Goal: Contribute content: Contribute content

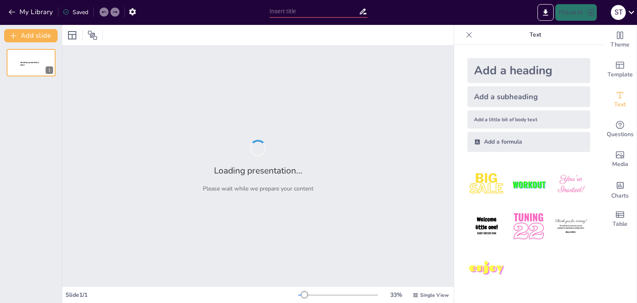
type input "Вибір спеціальності: Транспортна логістика та мультимодальні перевезення"
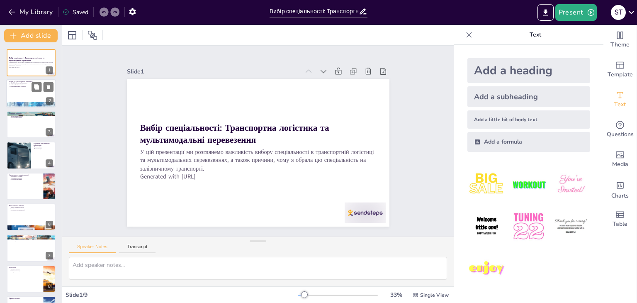
click at [30, 95] on div at bounding box center [31, 94] width 50 height 28
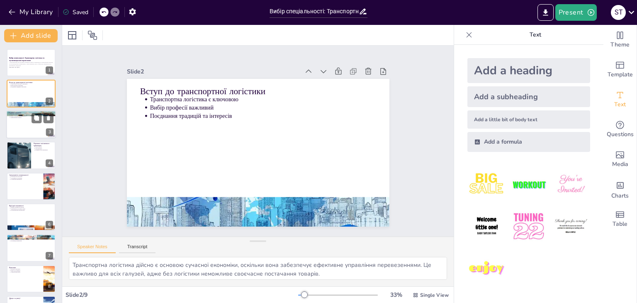
click at [29, 123] on div at bounding box center [31, 124] width 50 height 28
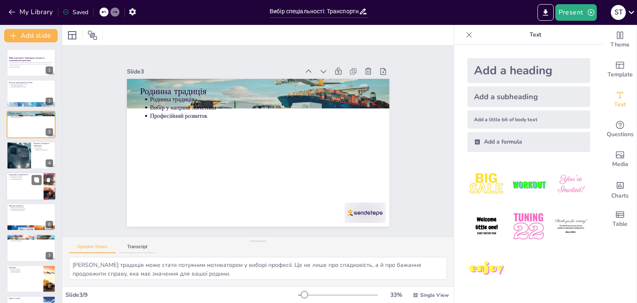
click at [28, 178] on p "Географічне положення" at bounding box center [25, 178] width 31 height 2
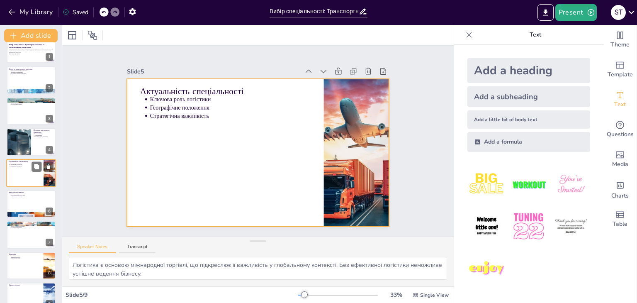
scroll to position [27, 0]
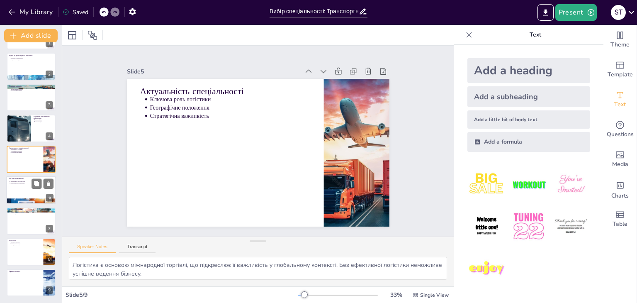
click at [29, 176] on div "Кар’єрні можливості Широкі можливості кар'єри Затребуваність на ринку праці Мул…" at bounding box center [31, 176] width 50 height 0
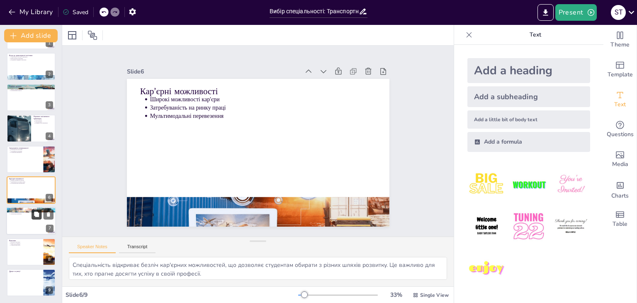
click at [34, 219] on div at bounding box center [31, 221] width 50 height 28
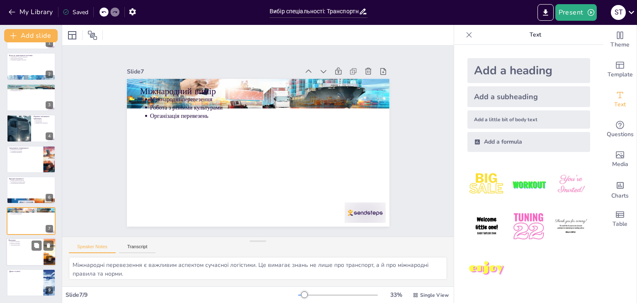
click at [27, 243] on p "Вимоги до професії" at bounding box center [25, 243] width 31 height 2
type textarea "Логістика має безпосередній вплив на економіку країни, оскільки забезпечує ефек…"
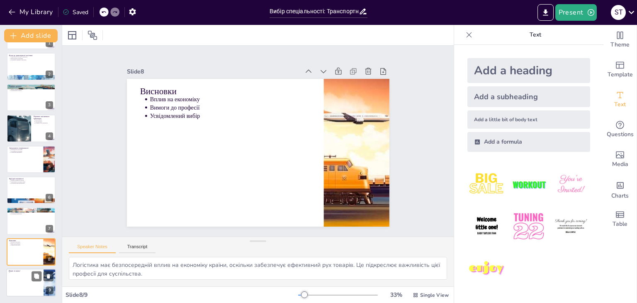
drag, startPoint x: 23, startPoint y: 290, endPoint x: 21, endPoint y: 282, distance: 7.7
click at [23, 289] on div at bounding box center [31, 282] width 50 height 28
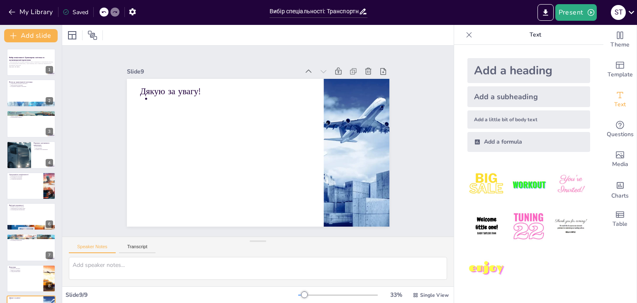
scroll to position [0, 0]
click at [37, 56] on icon at bounding box center [36, 56] width 5 height 5
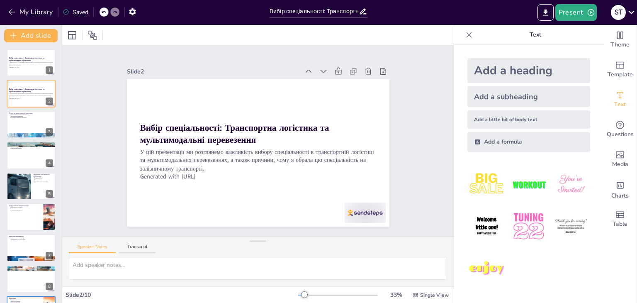
click at [109, 15] on div at bounding box center [110, 11] width 20 height 9
click at [107, 13] on div at bounding box center [104, 11] width 9 height 9
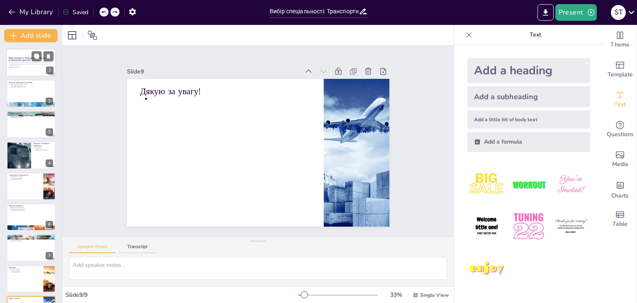
click at [7, 56] on div at bounding box center [31, 63] width 50 height 28
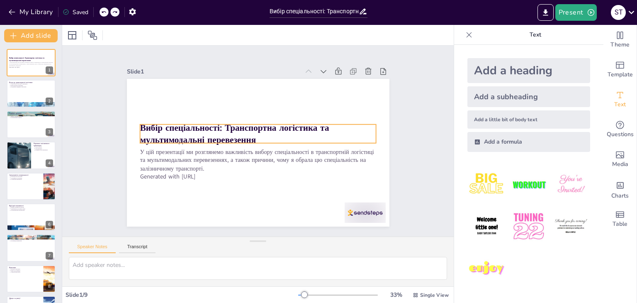
click at [265, 132] on p "Вибір спеціальності: Транспортна логістика та мультимодальні перевезення" at bounding box center [261, 134] width 226 height 119
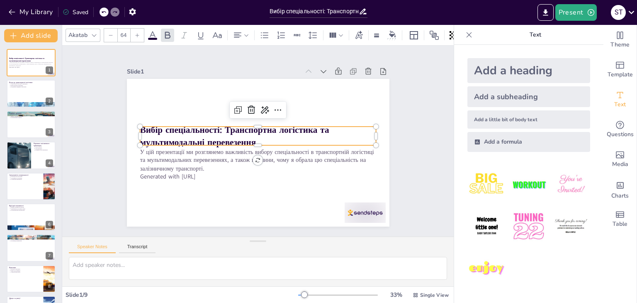
click at [250, 136] on p "Вибір спеціальності: Транспортна логістика та мультимодальні перевезення" at bounding box center [261, 137] width 206 height 159
click at [250, 136] on p "Вибір спеціальності: Транспортна логістика та мультимодальні перевезення" at bounding box center [262, 141] width 49 height 238
click at [251, 136] on p "Вибір спеціальності: Транспортна логістика та мультимодальні перевезення" at bounding box center [262, 142] width 73 height 236
click at [245, 136] on strong "Вибір спеціальності: Транспортна логістика та мультимодальні перевезення" at bounding box center [246, 115] width 144 height 148
click at [248, 136] on strong "Вибір спеціальності: Транспортна логістика та мультимодальні перевезення" at bounding box center [241, 118] width 167 height 121
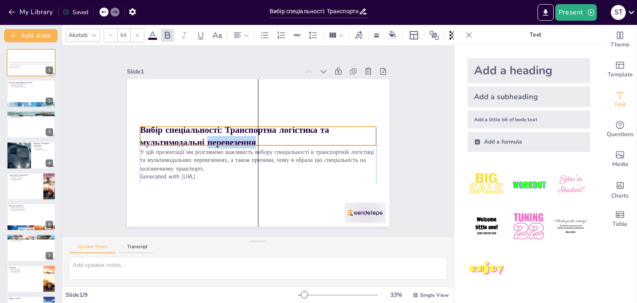
click at [251, 138] on p "Вибір спеціальності: Транспортна логістика та мультимодальні перевезення" at bounding box center [260, 136] width 226 height 119
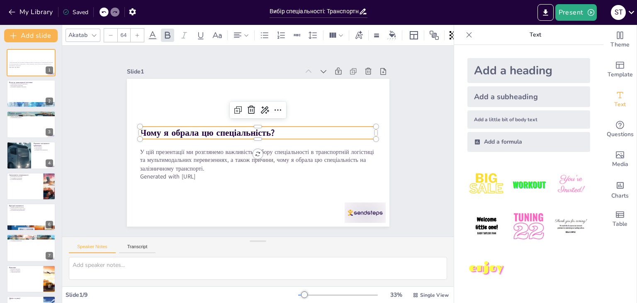
click at [289, 128] on p "Чому я обрала цю спеціальність?" at bounding box center [261, 133] width 221 height 107
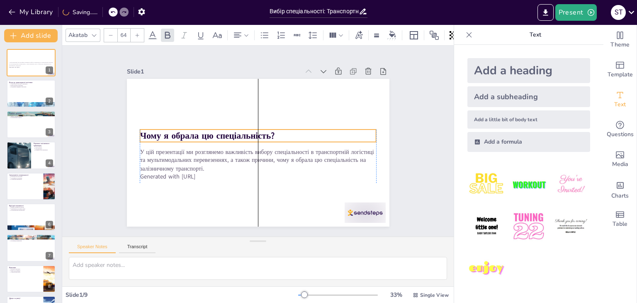
drag, startPoint x: 267, startPoint y: 134, endPoint x: 280, endPoint y: 134, distance: 13.3
click at [280, 134] on p "Чому я обрала цю спеціальність?" at bounding box center [262, 138] width 129 height 211
click at [271, 131] on p "Чому я обрала цю спеціальність?" at bounding box center [259, 135] width 236 height 37
click at [269, 131] on p "Чому я обрала цю спеціальність?" at bounding box center [263, 140] width 61 height 234
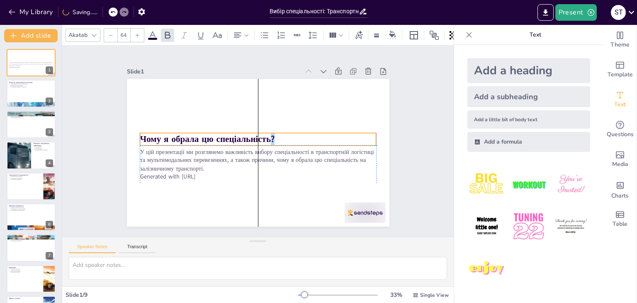
click at [270, 135] on p "Чому я обрала цю спеціальність?" at bounding box center [260, 139] width 184 height 167
click at [265, 136] on strong "Чому я обрала цю спеціальність?" at bounding box center [212, 119] width 128 height 66
click at [268, 136] on p "Чому я обрала цю спеціальність?" at bounding box center [256, 140] width 167 height 184
click at [270, 136] on p "Чому я обрала цю спеціальність?" at bounding box center [258, 138] width 221 height 107
click at [265, 138] on strong "Чому я обрала цю спеціальність?" at bounding box center [282, 186] width 78 height 122
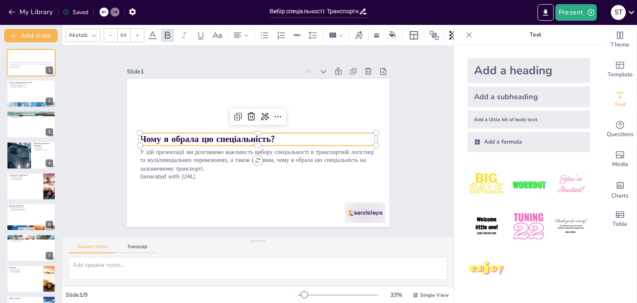
click at [97, 31] on div at bounding box center [94, 35] width 10 height 10
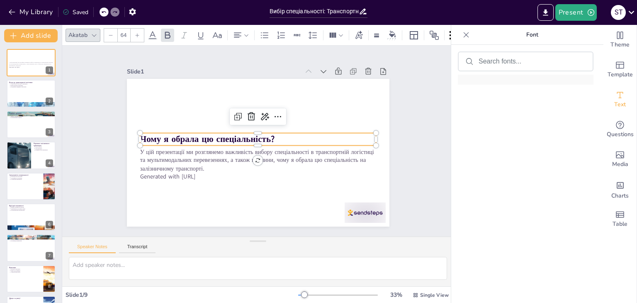
scroll to position [1762, 0]
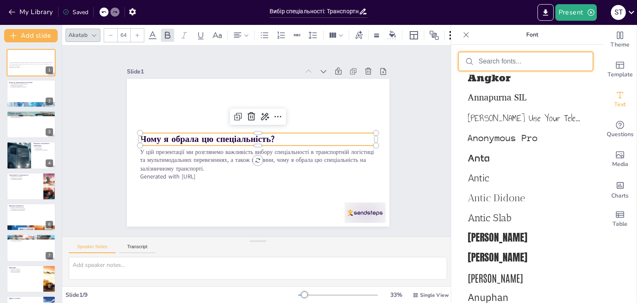
click at [494, 60] on input "text" at bounding box center [532, 61] width 107 height 7
click at [491, 66] on div at bounding box center [526, 61] width 134 height 18
click at [490, 63] on input "text" at bounding box center [532, 61] width 107 height 7
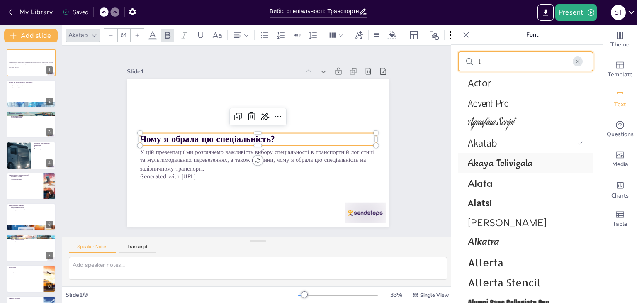
scroll to position [0, 0]
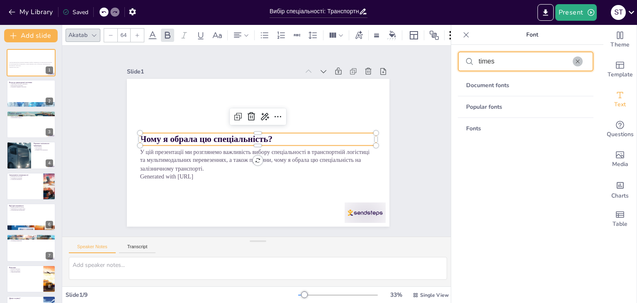
type input "times"
click at [577, 60] on icon "button" at bounding box center [578, 61] width 6 height 6
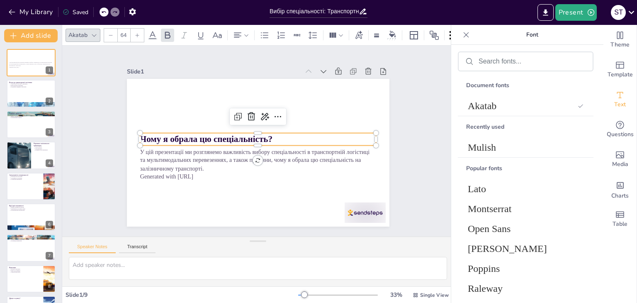
click at [91, 32] on icon at bounding box center [94, 35] width 7 height 7
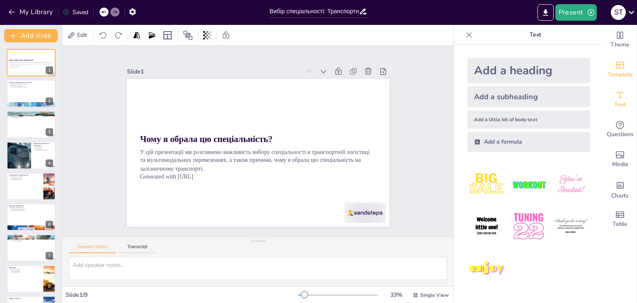
click at [616, 68] on icon "Add ready made slides" at bounding box center [620, 65] width 8 height 7
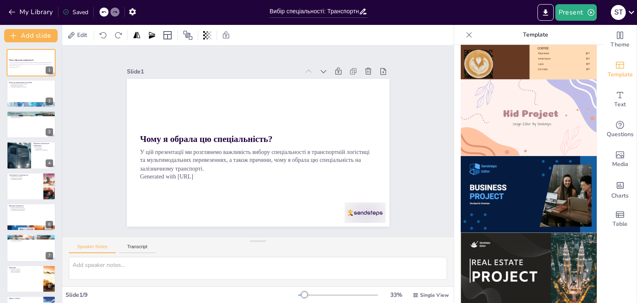
scroll to position [587, 0]
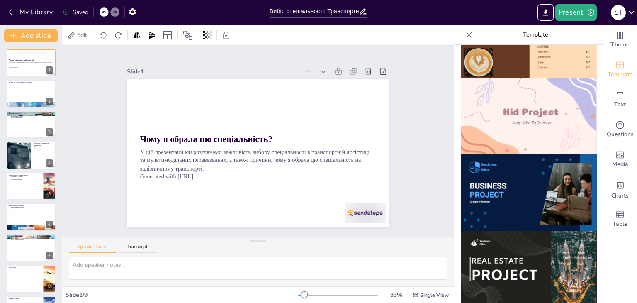
click at [523, 235] on img at bounding box center [529, 269] width 136 height 77
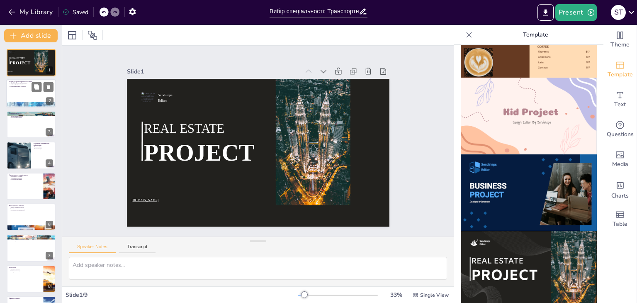
click at [27, 102] on div at bounding box center [31, 104] width 50 height 33
type textarea "Транспортна логістика дійсно є основою сучасної економіки, оскільки вона забезп…"
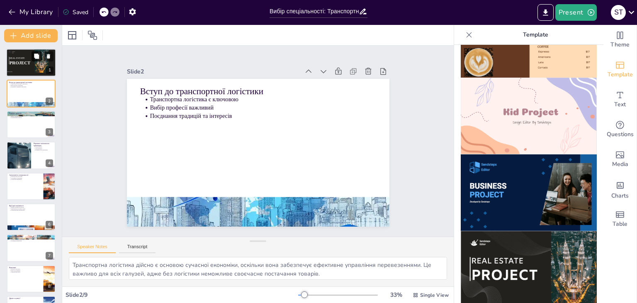
click at [36, 60] on button at bounding box center [37, 56] width 10 height 10
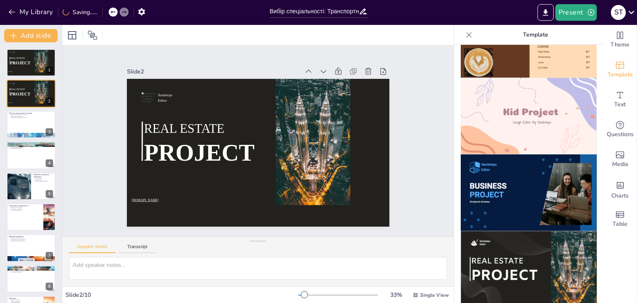
click at [103, 12] on div at bounding box center [102, 12] width 0 height 10
click at [113, 10] on icon at bounding box center [112, 12] width 5 height 5
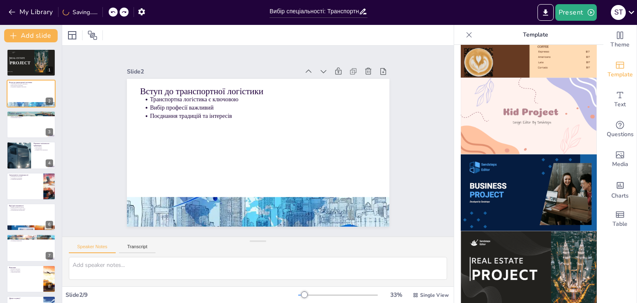
type textarea "Транспортна логістика дійсно є основою сучасної економіки, оскільки вона забезп…"
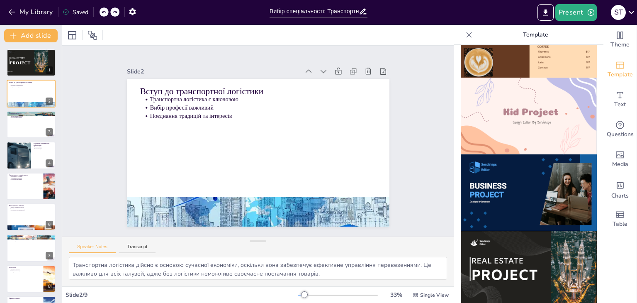
click at [106, 11] on icon at bounding box center [103, 12] width 5 height 5
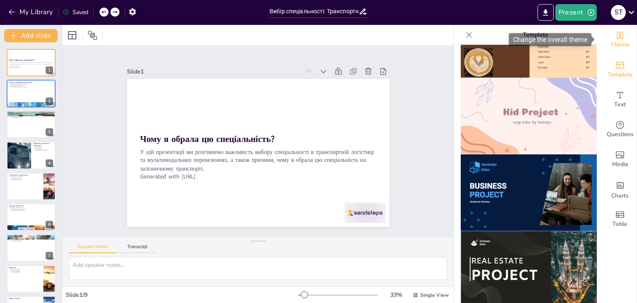
click at [611, 47] on span "Theme" at bounding box center [620, 44] width 19 height 9
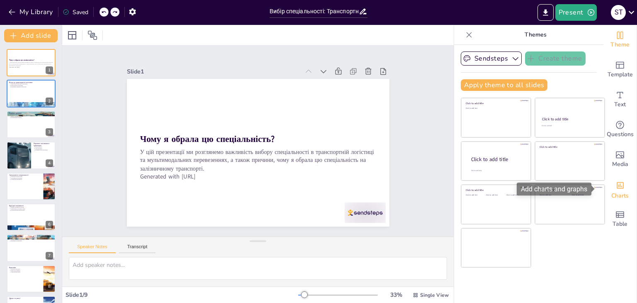
click at [611, 196] on span "Charts" at bounding box center [619, 195] width 17 height 9
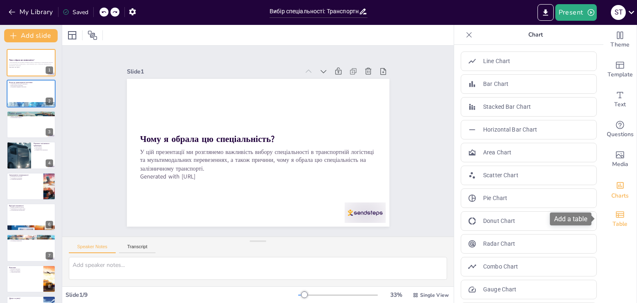
click at [614, 209] on div "Table" at bounding box center [619, 219] width 33 height 30
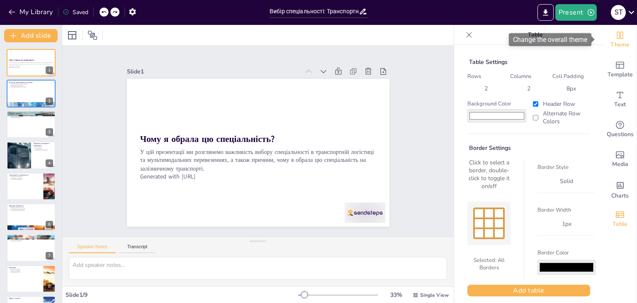
click at [611, 44] on span "Theme" at bounding box center [620, 44] width 19 height 9
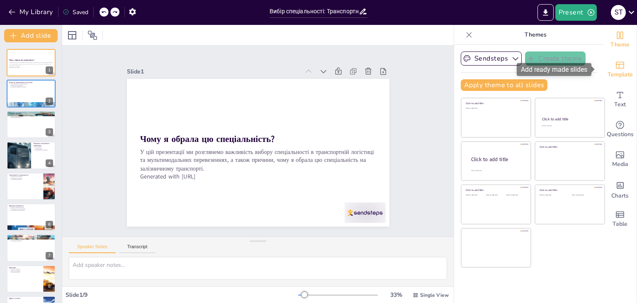
click at [616, 64] on icon "Add ready made slides" at bounding box center [620, 65] width 8 height 7
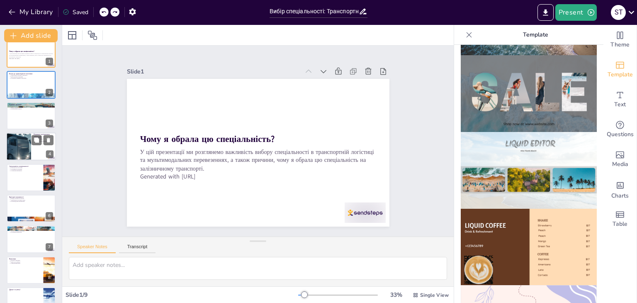
scroll to position [0, 0]
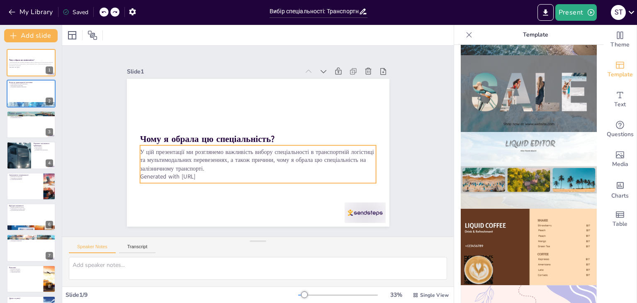
click at [209, 171] on p "Generated with [URL]" at bounding box center [247, 174] width 227 height 81
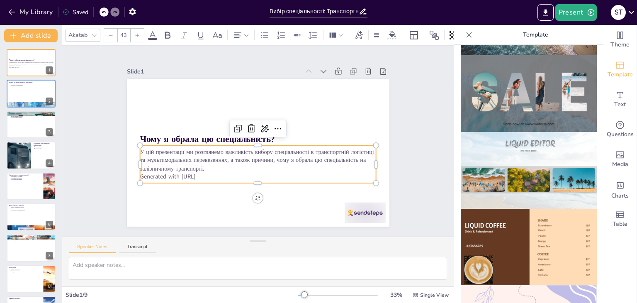
click at [210, 173] on p "Generated with [URL]" at bounding box center [237, 170] width 196 height 146
click at [209, 173] on p "Generated with [URL]" at bounding box center [250, 175] width 233 height 57
click at [207, 173] on p "Generated with [URL]" at bounding box center [247, 174] width 227 height 81
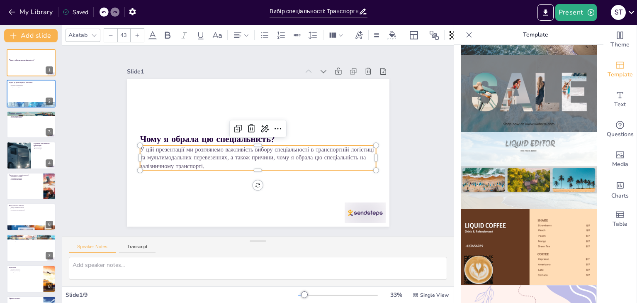
click at [198, 163] on p "У цій презентації ми розглянемо важливість вибору спеціальності в транспортній …" at bounding box center [249, 154] width 206 height 159
click at [196, 163] on p "У цій презентації ми розглянемо важливість вибору спеціальності в транспортній …" at bounding box center [249, 154] width 206 height 159
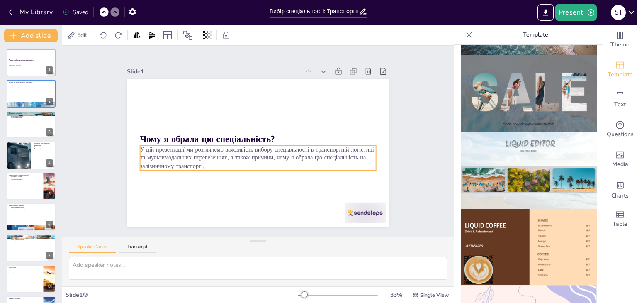
click at [151, 147] on p "У цій презентації ми розглянемо важливість вибору спеціальності в транспортній …" at bounding box center [247, 153] width 192 height 176
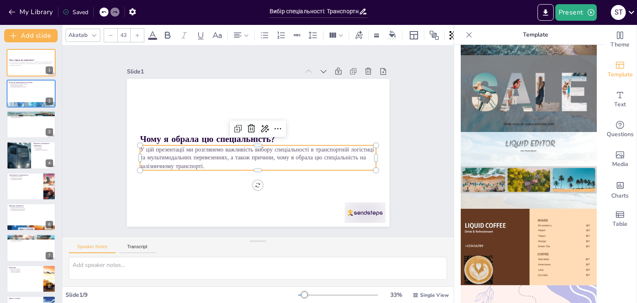
click at [146, 146] on p "У цій презентації ми розглянемо важливість вибору спеціальності в транспортній …" at bounding box center [249, 154] width 206 height 159
click at [270, 143] on div at bounding box center [279, 152] width 18 height 18
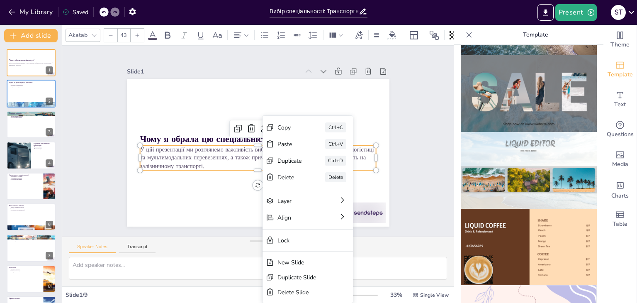
click at [212, 151] on p "У цій презентації ми розглянемо важливість вибору спеціальності в транспортній …" at bounding box center [246, 130] width 176 height 192
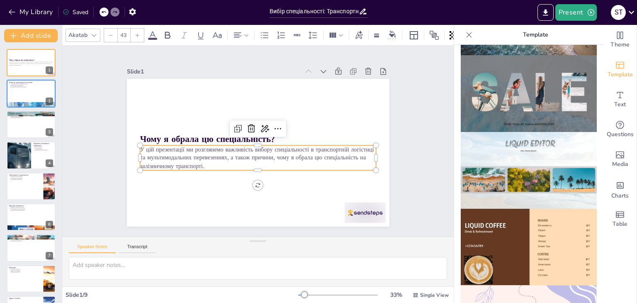
click at [209, 156] on p "У цій презентації ми розглянемо важливість вибору спеціальності в транспортній …" at bounding box center [251, 156] width 226 height 119
click at [199, 138] on strong "Чому я обрала цю спеціальність?" at bounding box center [215, 114] width 122 height 78
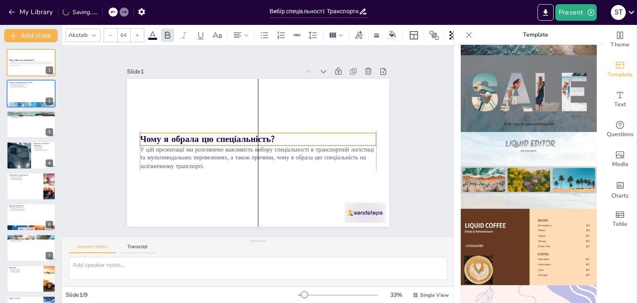
click at [141, 133] on strong "Чому я обрала цю спеціальність?" at bounding box center [208, 129] width 134 height 40
click at [244, 136] on strong "Чому я обрала цю спеціальність?" at bounding box center [293, 105] width 99 height 108
click at [160, 135] on strong "Чому я обрала цю спеціальність?" at bounding box center [218, 109] width 116 height 89
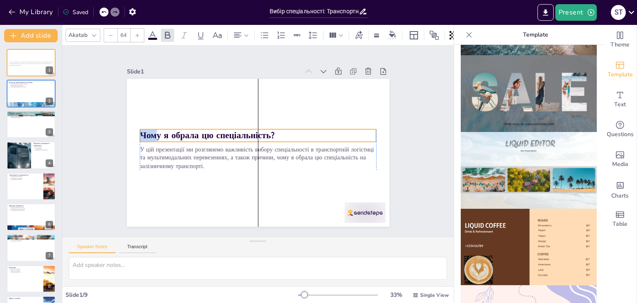
drag, startPoint x: 136, startPoint y: 136, endPoint x: 136, endPoint y: 131, distance: 4.2
click at [199, 131] on strong "Чому я обрала цю спеціальність?" at bounding box center [238, 94] width 78 height 122
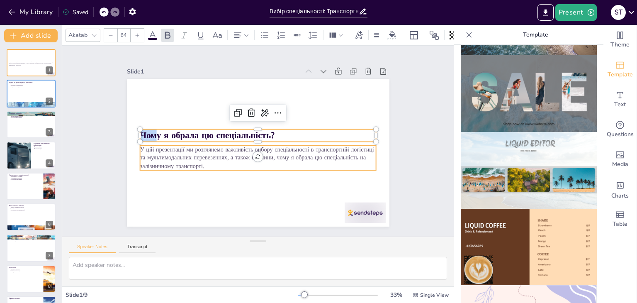
drag, startPoint x: 150, startPoint y: 153, endPoint x: 148, endPoint y: 143, distance: 10.0
click at [150, 153] on p "У цій презентації ми розглянемо важливість вибору спеціальності в транспортній …" at bounding box center [249, 154] width 206 height 159
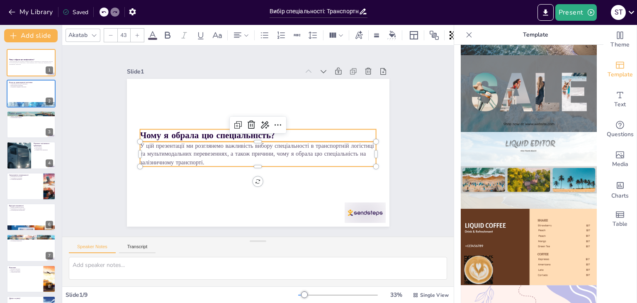
click at [146, 133] on strong "Чому я обрала цю спеціальність?" at bounding box center [212, 119] width 132 height 53
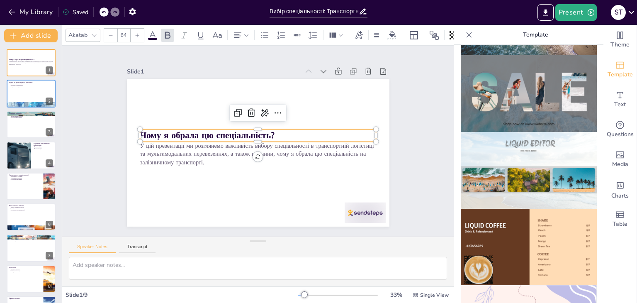
click at [254, 131] on strong "Чому я обрала цю спеціальність?" at bounding box center [274, 92] width 40 height 134
click at [156, 131] on strong "Чому я обрала цю спеціальність?" at bounding box center [217, 111] width 122 height 78
click at [146, 133] on strong "Чому я обрала цю спеціальність?" at bounding box center [212, 119] width 132 height 53
click at [185, 155] on p "У цій презентації ми розглянемо важливість вибору спеціальності в транспортній …" at bounding box center [255, 153] width 236 height 73
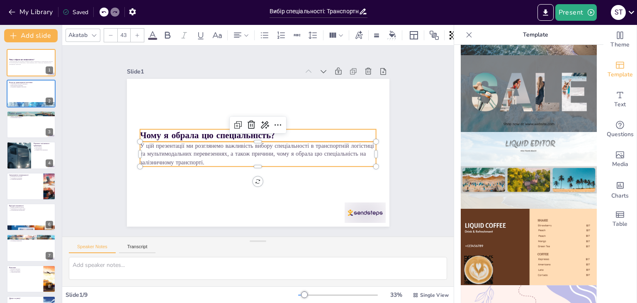
click at [240, 133] on strong "Чому я обрала цю спеціальність?" at bounding box center [279, 188] width 78 height 122
type input "64"
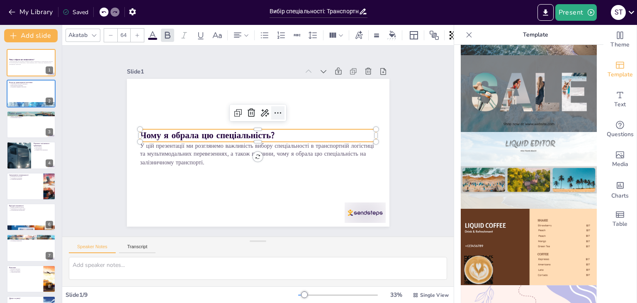
click at [281, 117] on icon at bounding box center [287, 123] width 13 height 13
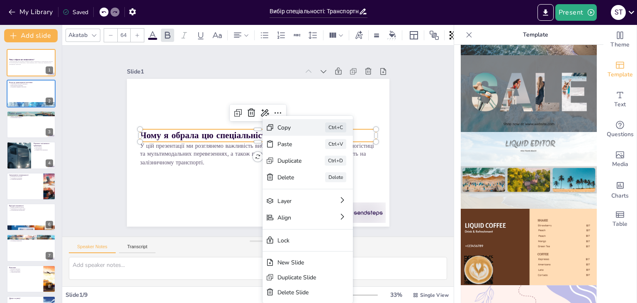
click at [303, 212] on div "Copy" at bounding box center [315, 222] width 24 height 21
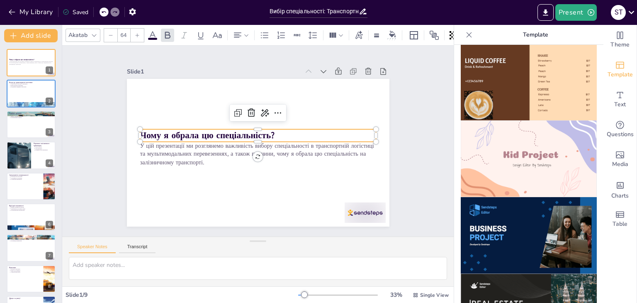
scroll to position [545, 0]
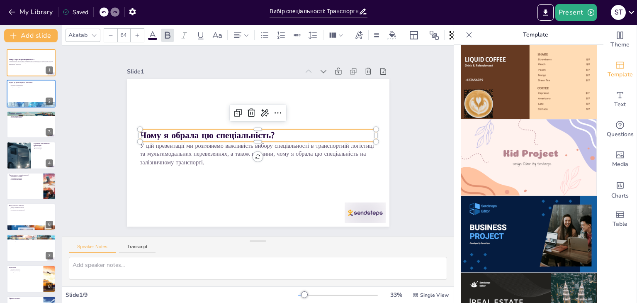
click at [494, 155] on img at bounding box center [529, 157] width 136 height 77
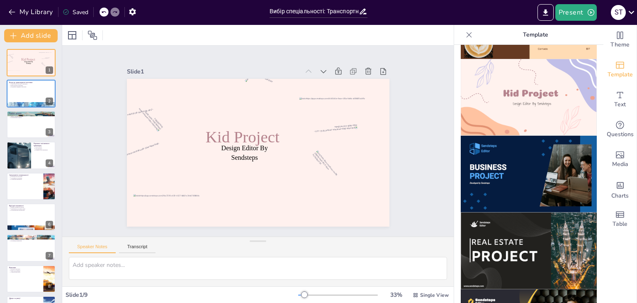
scroll to position [628, 0]
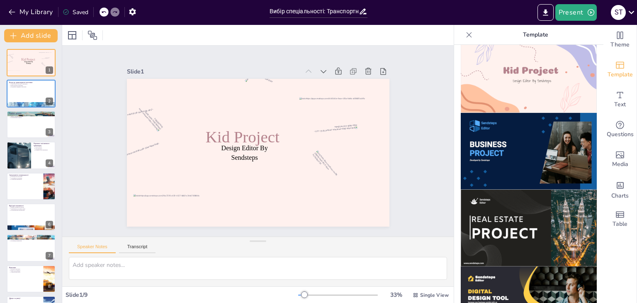
click at [479, 190] on img at bounding box center [529, 228] width 136 height 77
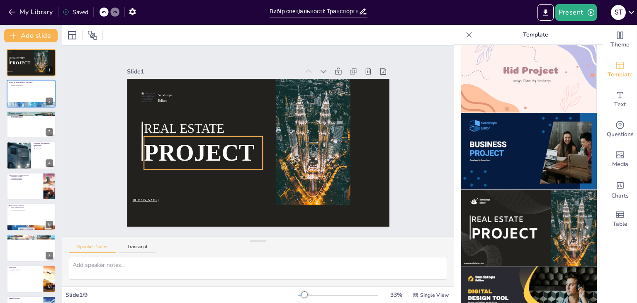
click at [238, 143] on span "PROJECT" at bounding box center [234, 86] width 49 height 114
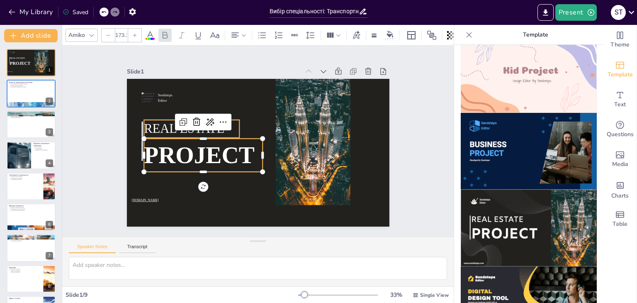
click at [151, 125] on span "REAL ESTATE" at bounding box center [191, 106] width 81 height 38
type input "92.6"
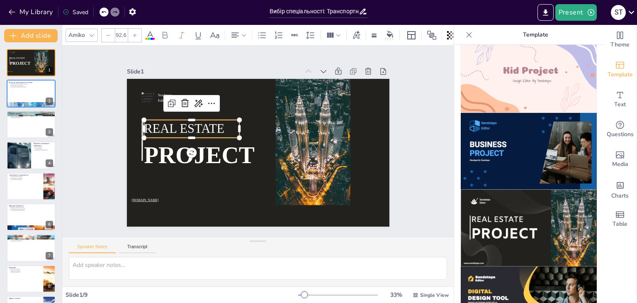
click at [214, 75] on icon at bounding box center [221, 68] width 14 height 14
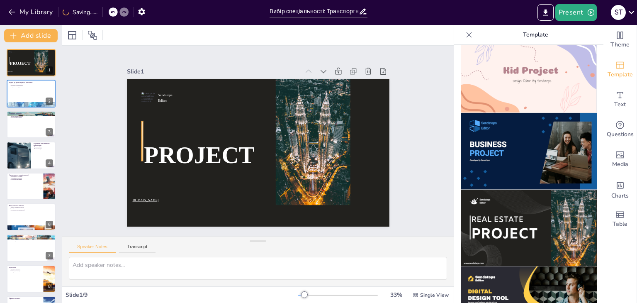
click at [146, 101] on div at bounding box center [158, 83] width 24 height 36
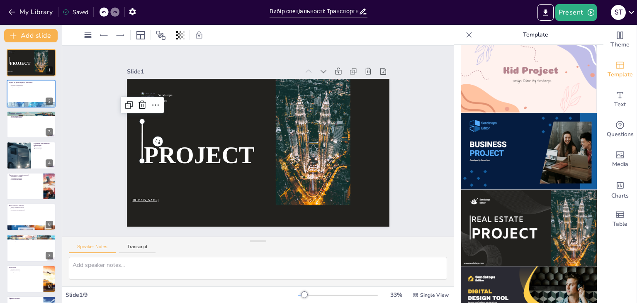
click at [191, 42] on icon at bounding box center [196, 36] width 11 height 11
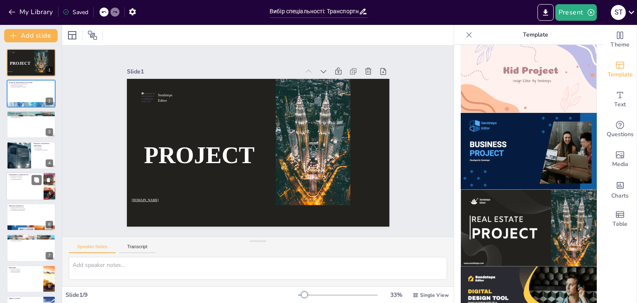
click at [43, 178] on div at bounding box center [43, 180] width 22 height 10
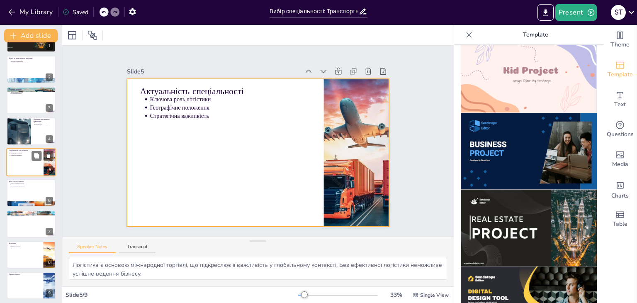
scroll to position [27, 0]
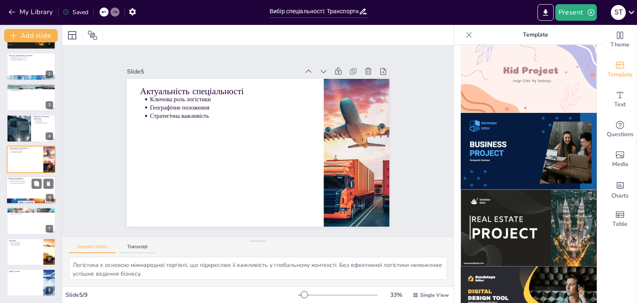
click at [30, 191] on div at bounding box center [31, 190] width 50 height 28
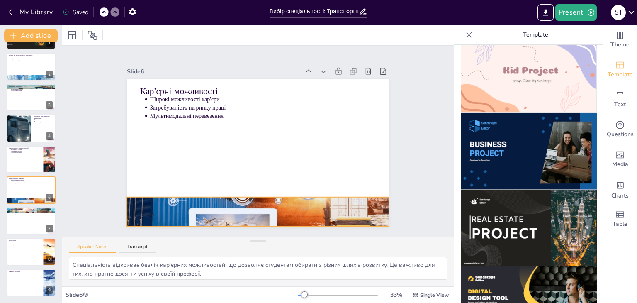
click at [169, 203] on div at bounding box center [196, 176] width 245 height 293
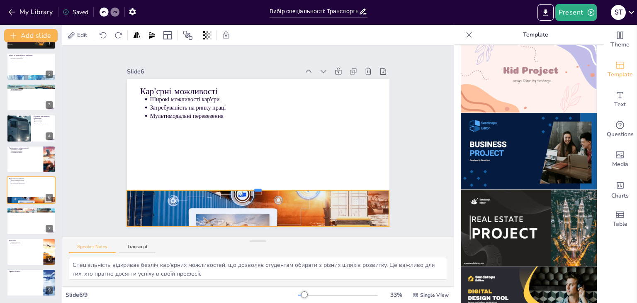
drag, startPoint x: 173, startPoint y: 193, endPoint x: 174, endPoint y: 176, distance: 16.6
click at [174, 183] on div at bounding box center [221, 168] width 160 height 216
click at [174, 183] on div at bounding box center [248, 186] width 258 height 61
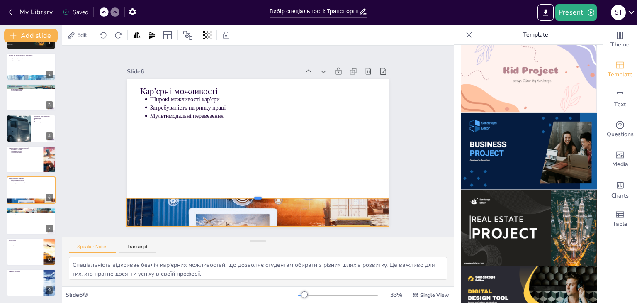
drag, startPoint x: 174, startPoint y: 176, endPoint x: 170, endPoint y: 192, distance: 16.7
click at [170, 192] on div at bounding box center [231, 187] width 231 height 137
click at [40, 226] on div at bounding box center [31, 221] width 50 height 28
type textarea "Міжнародні перевезення є важливим аспектом сучасної логістики. Це вимагає знань…"
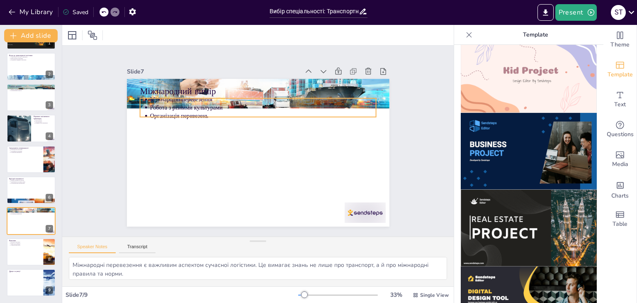
click at [285, 100] on p "Робота з різними культурами" at bounding box center [276, 113] width 210 height 100
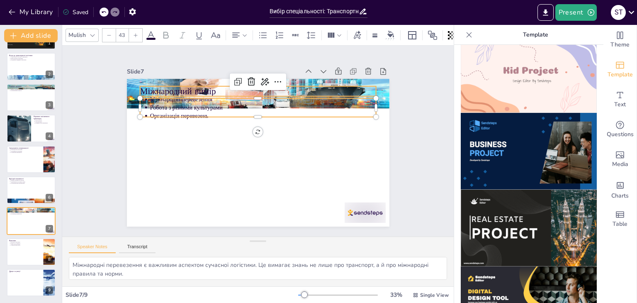
click at [296, 90] on p "Міжнародний вимір" at bounding box center [273, 93] width 229 height 85
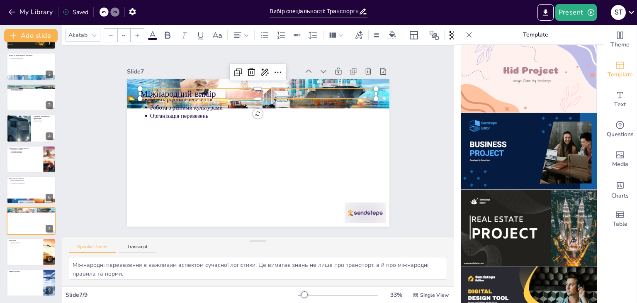
type input "64"
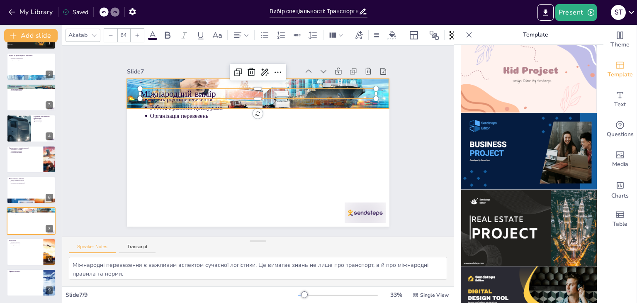
click at [375, 99] on div at bounding box center [293, 109] width 246 height 258
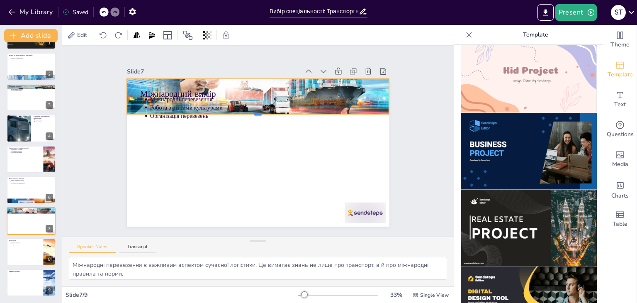
click at [374, 112] on div at bounding box center [267, 119] width 243 height 113
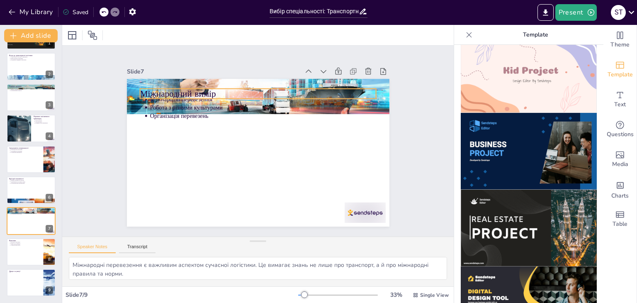
click at [175, 89] on p "Міжнародний вимір" at bounding box center [268, 94] width 234 height 61
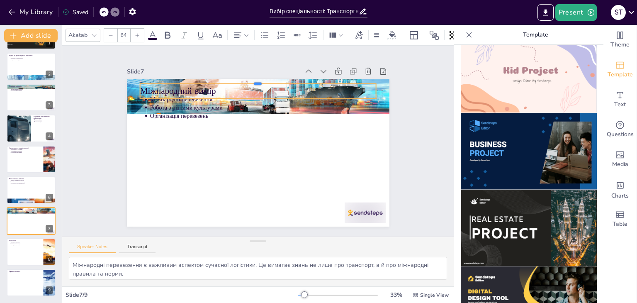
drag, startPoint x: 209, startPoint y: 85, endPoint x: 229, endPoint y: 80, distance: 21.0
click at [229, 80] on div at bounding box center [270, 82] width 233 height 56
click at [229, 80] on div at bounding box center [282, 85] width 219 height 102
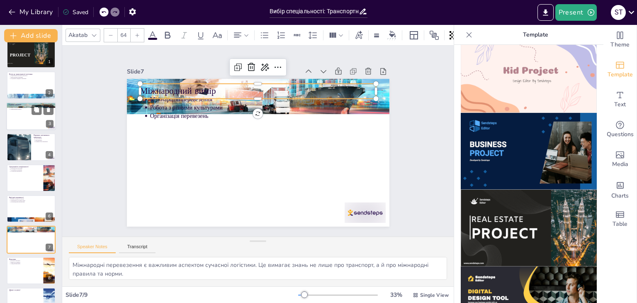
scroll to position [0, 0]
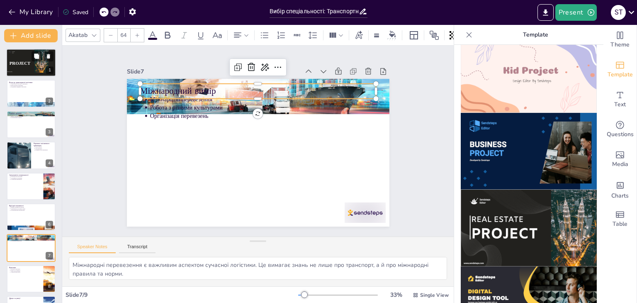
click at [23, 58] on div at bounding box center [31, 63] width 50 height 28
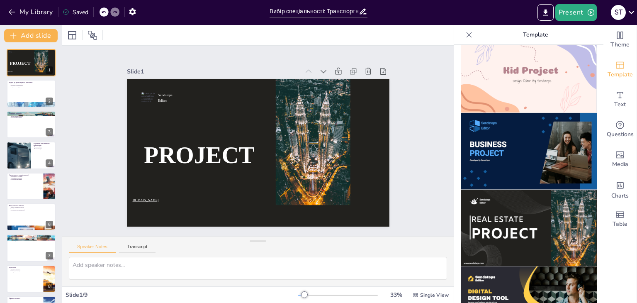
click at [105, 17] on div "My Library Saved" at bounding box center [70, 11] width 140 height 15
click at [103, 12] on icon at bounding box center [104, 12] width 4 height 2
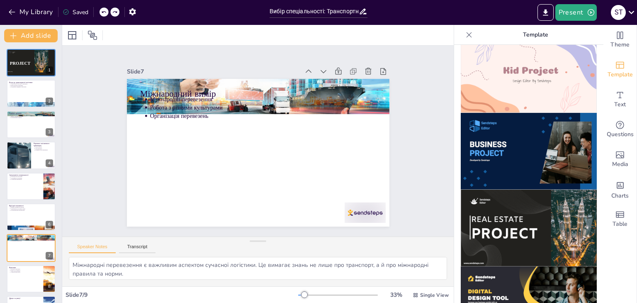
click at [103, 12] on icon at bounding box center [104, 12] width 4 height 2
click at [103, 13] on icon at bounding box center [103, 12] width 5 height 5
type textarea "Спеціальність відкриває безліч кар'єрних можливостей, що дозволяє студентам оби…"
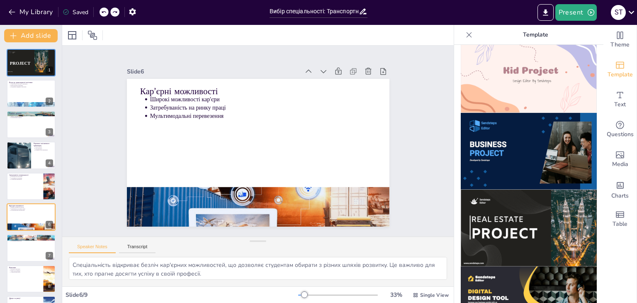
click at [102, 16] on div at bounding box center [104, 11] width 9 height 9
click at [105, 9] on div at bounding box center [104, 11] width 9 height 9
click at [105, 10] on div "My Library Saved" at bounding box center [70, 11] width 140 height 15
click at [105, 10] on icon at bounding box center [103, 12] width 5 height 5
click at [106, 10] on icon at bounding box center [103, 12] width 5 height 5
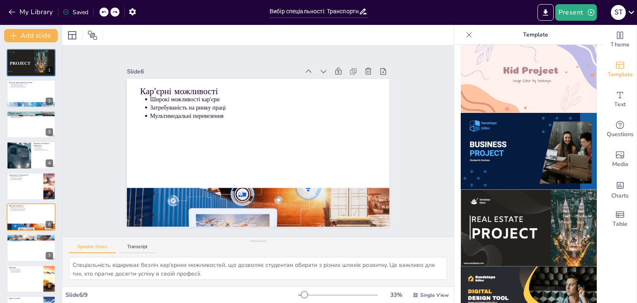
click at [106, 11] on icon at bounding box center [103, 12] width 5 height 5
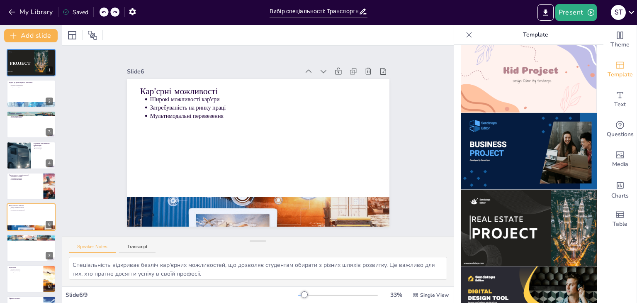
click at [106, 12] on icon at bounding box center [103, 12] width 5 height 5
click at [106, 12] on div "My Library Saved" at bounding box center [70, 11] width 140 height 15
click at [106, 13] on div "My Library Saving......" at bounding box center [74, 11] width 149 height 15
click at [106, 13] on icon at bounding box center [103, 12] width 5 height 5
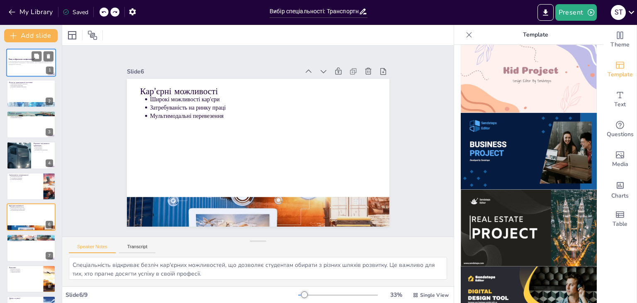
click at [25, 65] on p "У цій презентації ми розглянемо важливість вибору спеціальності в транспортній …" at bounding box center [31, 63] width 45 height 5
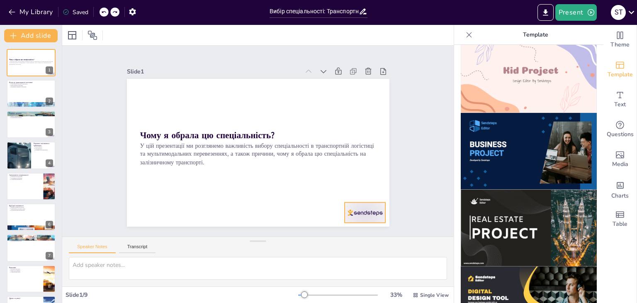
click at [368, 219] on div at bounding box center [348, 233] width 44 height 29
click at [358, 212] on icon at bounding box center [352, 218] width 12 height 12
click at [12, 125] on div at bounding box center [31, 124] width 50 height 28
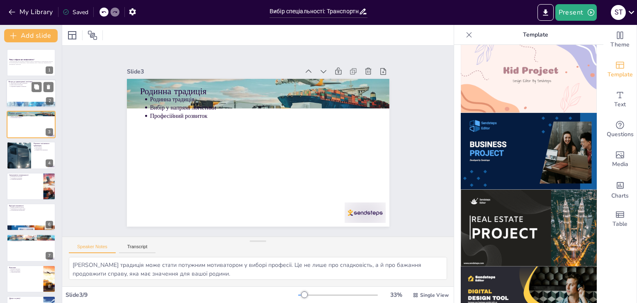
click at [22, 103] on div at bounding box center [31, 104] width 50 height 33
type textarea "Транспортна логістика дійсно є основою сучасної економіки, оскільки вона забезп…"
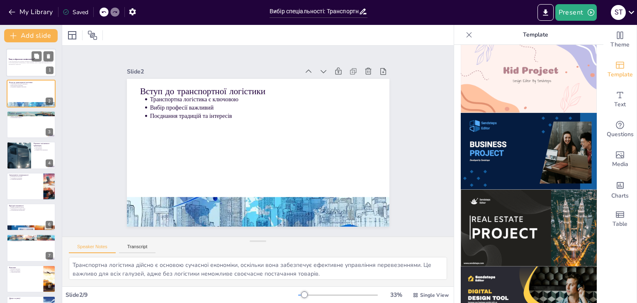
click at [33, 70] on div at bounding box center [31, 63] width 50 height 28
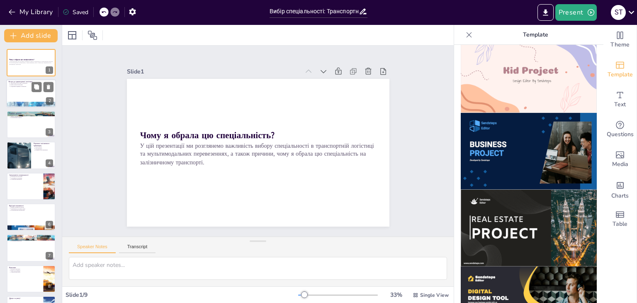
click at [32, 97] on div at bounding box center [31, 94] width 50 height 28
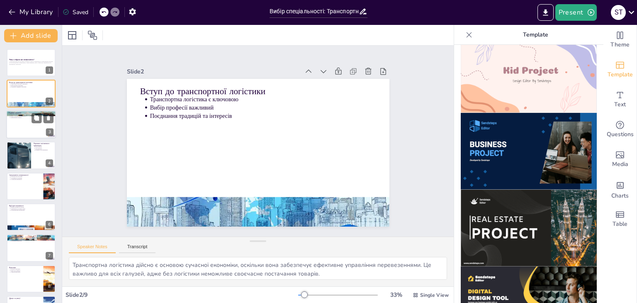
click at [25, 118] on div at bounding box center [31, 124] width 50 height 28
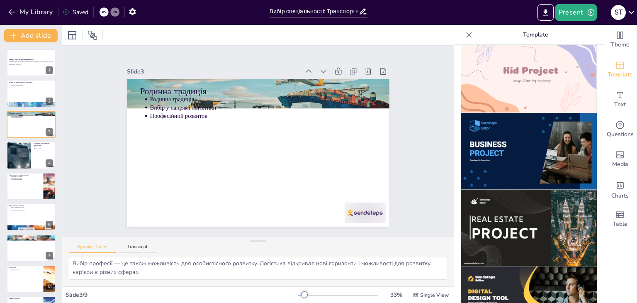
scroll to position [36, 0]
click at [16, 159] on div at bounding box center [19, 155] width 50 height 28
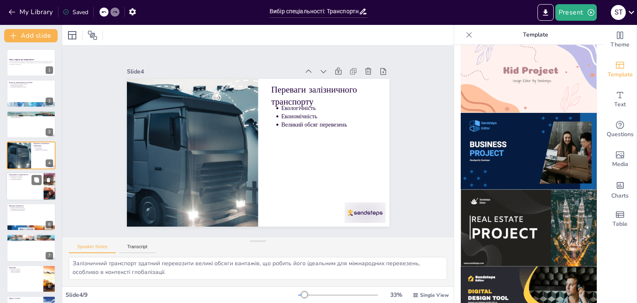
click at [18, 185] on div at bounding box center [31, 186] width 50 height 28
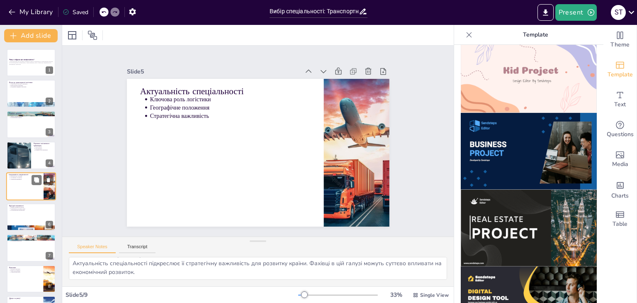
scroll to position [13, 0]
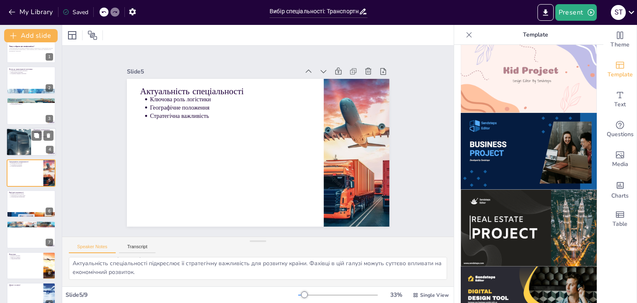
click at [23, 136] on div at bounding box center [19, 142] width 50 height 28
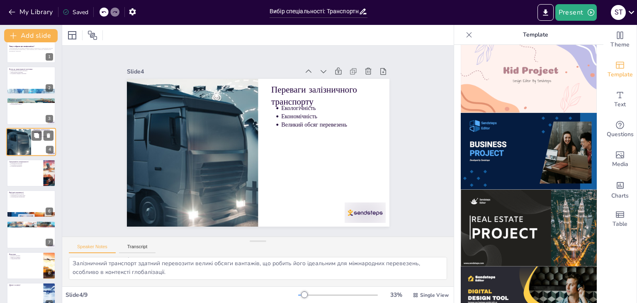
scroll to position [0, 0]
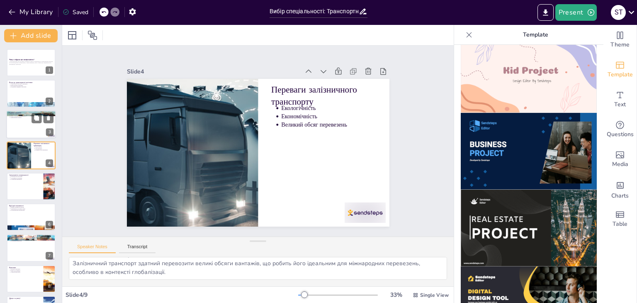
click at [29, 117] on p "Професійний розвиток" at bounding box center [31, 118] width 43 height 2
type textarea "[PERSON_NAME] традиція може стати потужним мотиватором у виборі професії. Це не…"
